Goal: Use online tool/utility: Utilize a website feature to perform a specific function

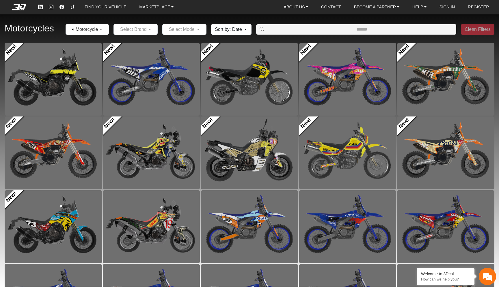
click at [23, 8] on em at bounding box center [19, 7] width 23 height 6
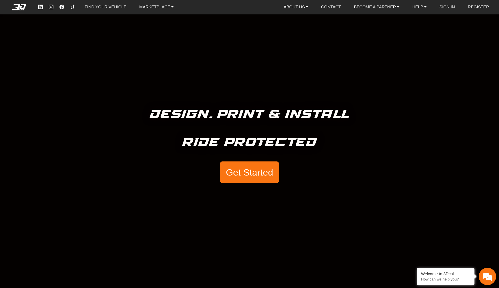
click at [244, 175] on button "Get Started" at bounding box center [249, 173] width 59 height 22
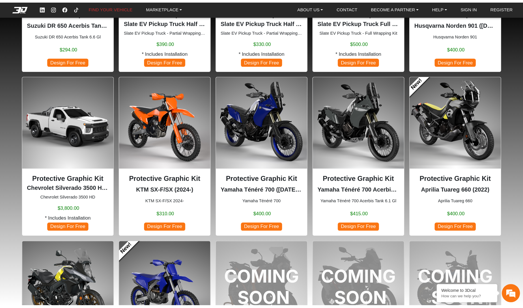
scroll to position [306, 0]
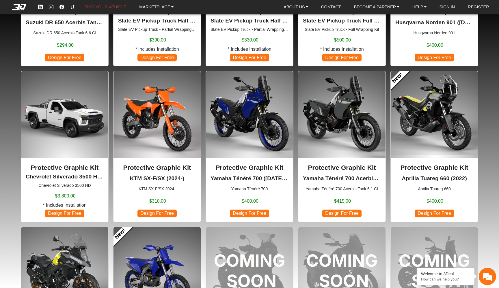
click at [249, 111] on img at bounding box center [249, 114] width 87 height 87
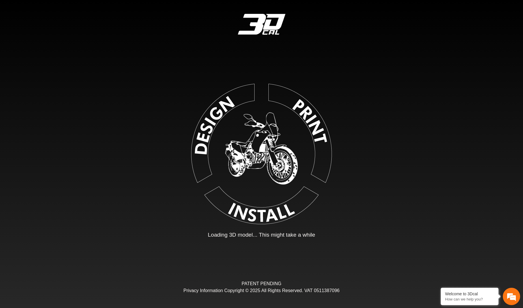
type input "*"
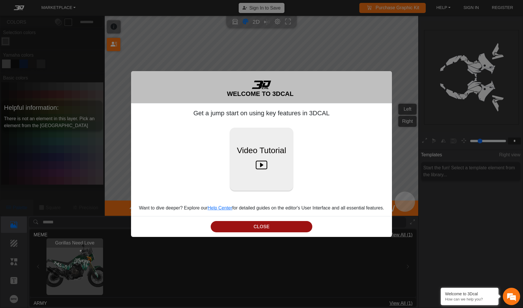
click at [263, 226] on button "CLOSE" at bounding box center [262, 226] width 102 height 11
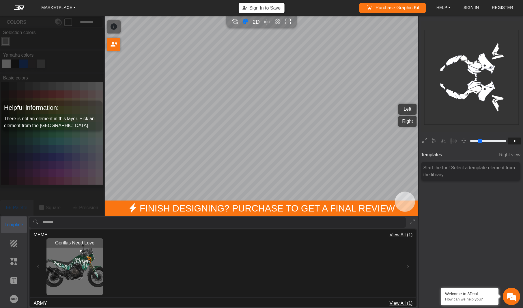
click at [15, 225] on p "Template" at bounding box center [14, 224] width 26 height 7
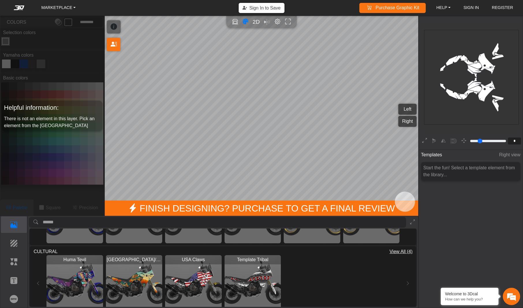
scroll to position [257, 0]
click at [142, 273] on img "View Quebec/Canada" at bounding box center [134, 283] width 57 height 57
